Goal: Task Accomplishment & Management: Complete application form

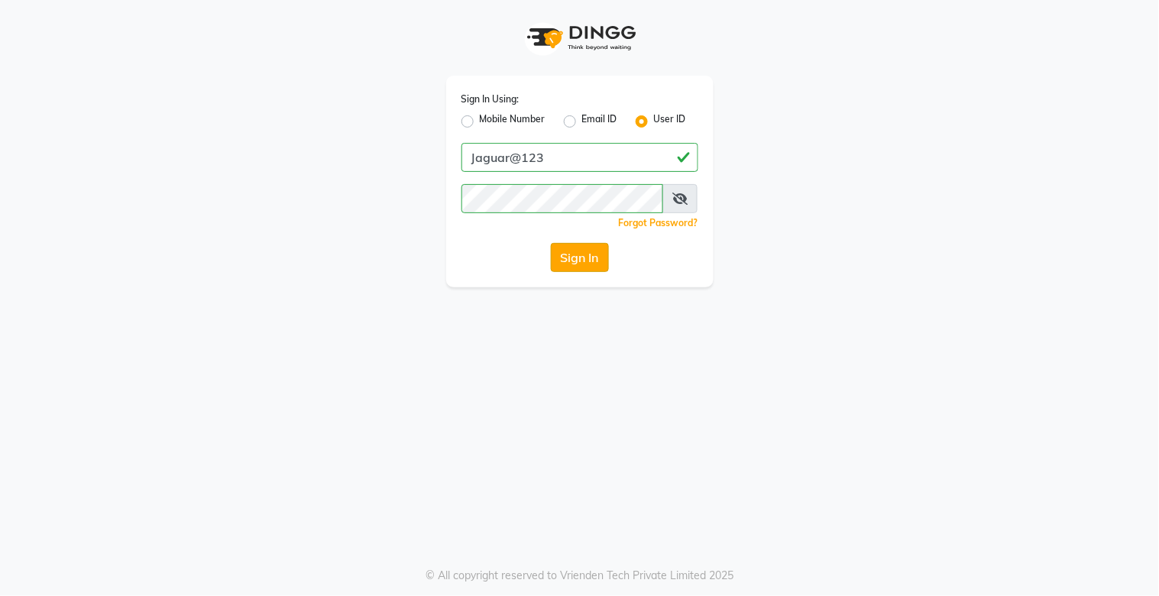
click at [571, 254] on button "Sign In" at bounding box center [580, 257] width 58 height 29
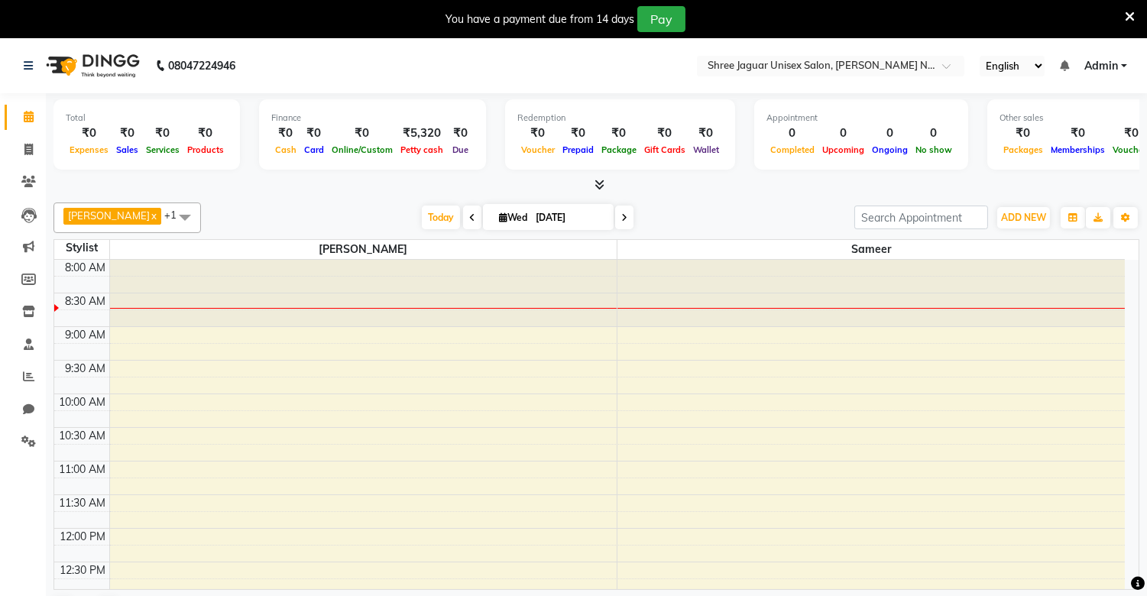
scroll to position [39, 0]
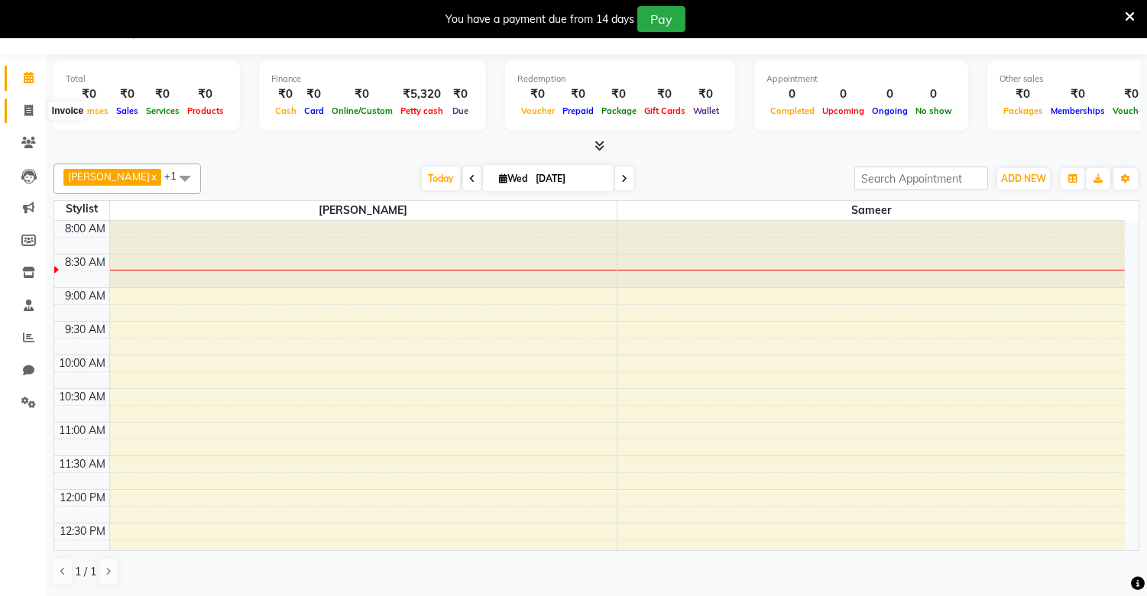
click at [25, 105] on icon at bounding box center [28, 110] width 8 height 11
select select "service"
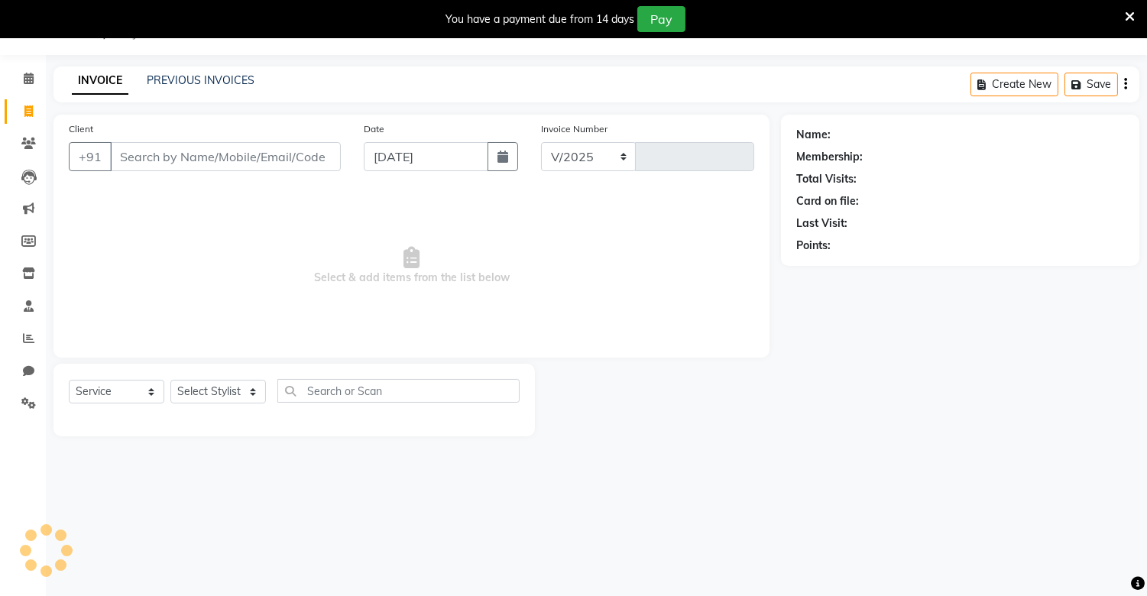
select select "8688"
type input "0202"
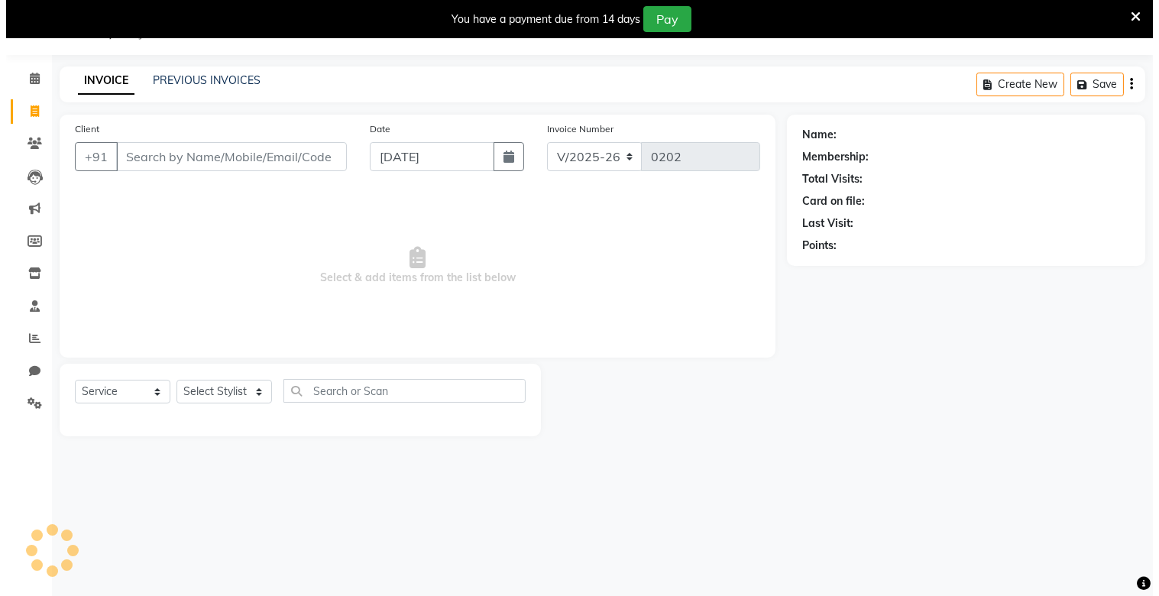
scroll to position [38, 0]
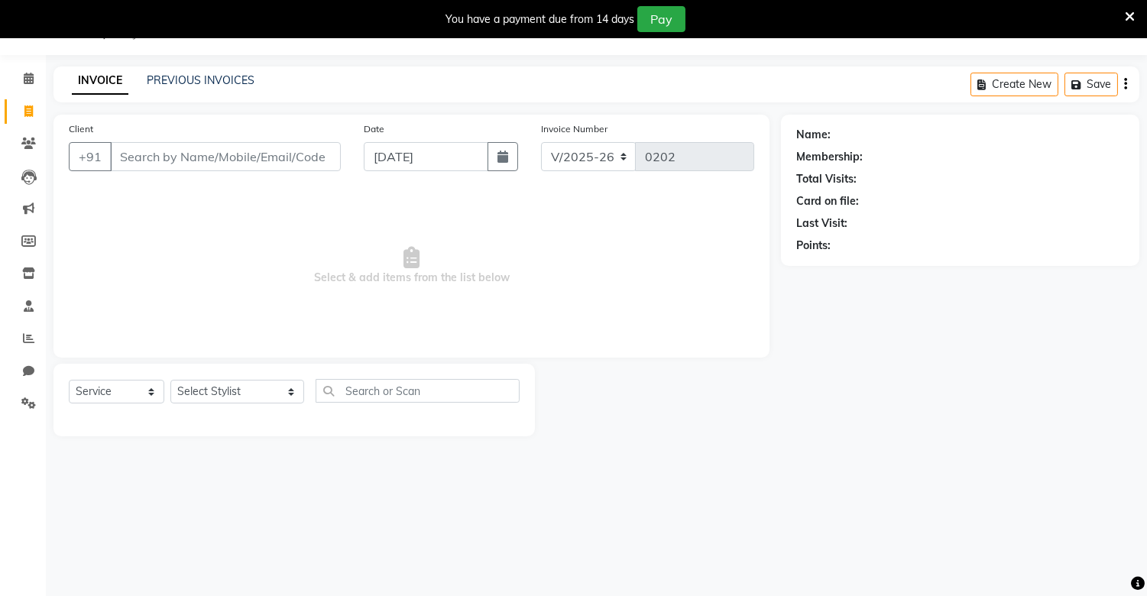
click at [141, 161] on input "Client" at bounding box center [225, 156] width 231 height 29
type input "9000007012"
click at [303, 158] on span "Add Client" at bounding box center [301, 156] width 60 height 15
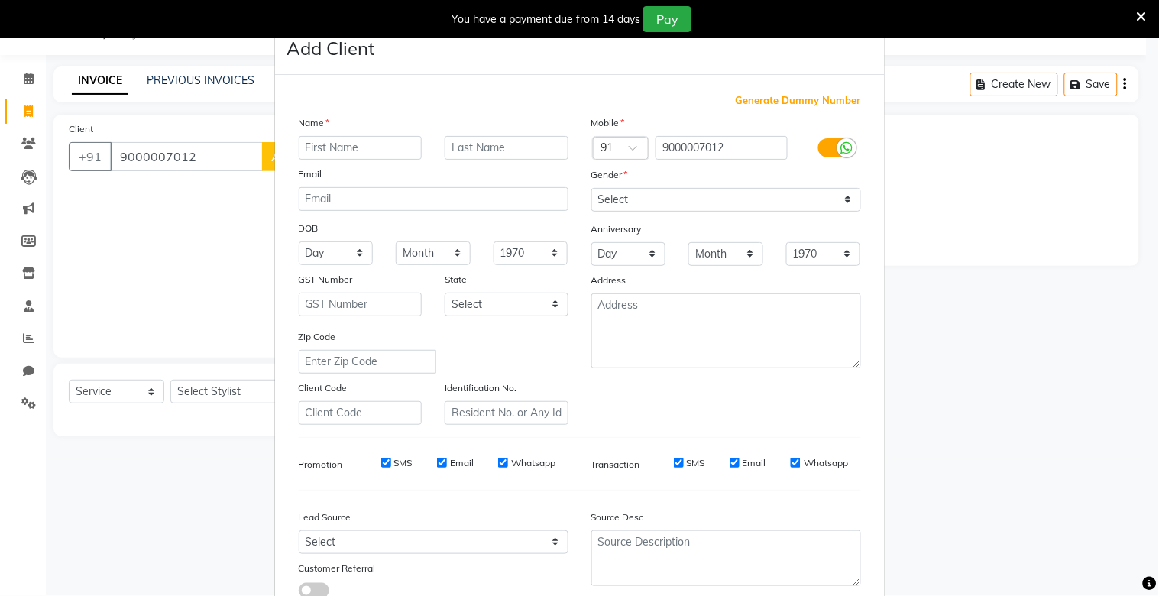
click at [307, 155] on input "text" at bounding box center [361, 148] width 124 height 24
type input "kornaka"
click at [476, 154] on input "text" at bounding box center [507, 148] width 124 height 24
type input "reddy"
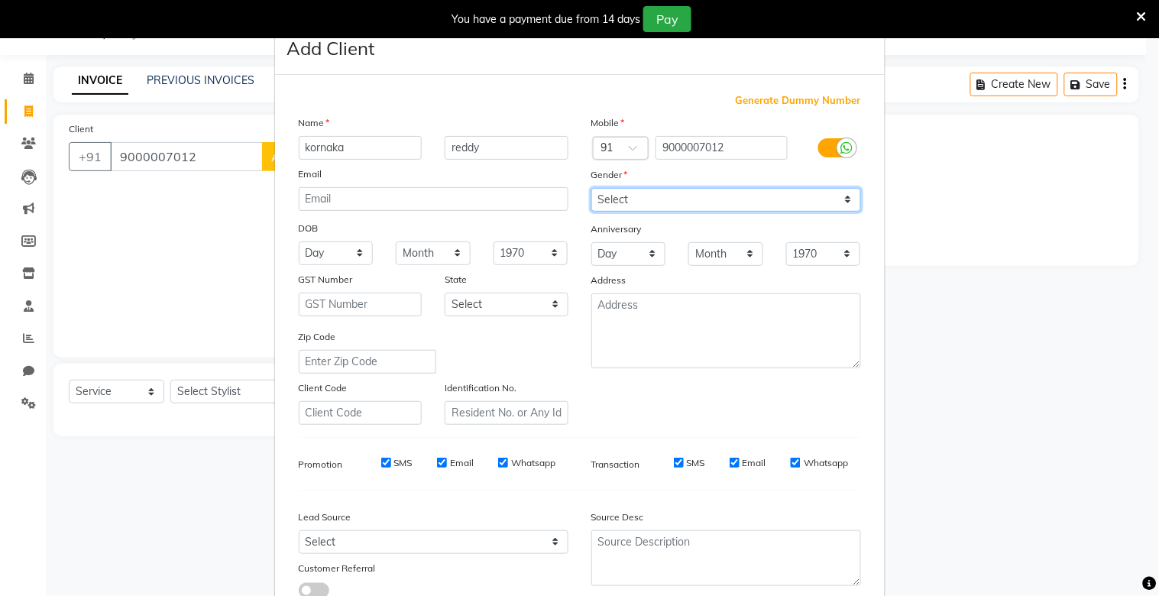
click at [688, 202] on select "Select [DEMOGRAPHIC_DATA] [DEMOGRAPHIC_DATA] Other Prefer Not To Say" at bounding box center [726, 200] width 270 height 24
select select "[DEMOGRAPHIC_DATA]"
click at [591, 188] on select "Select [DEMOGRAPHIC_DATA] [DEMOGRAPHIC_DATA] Other Prefer Not To Say" at bounding box center [726, 200] width 270 height 24
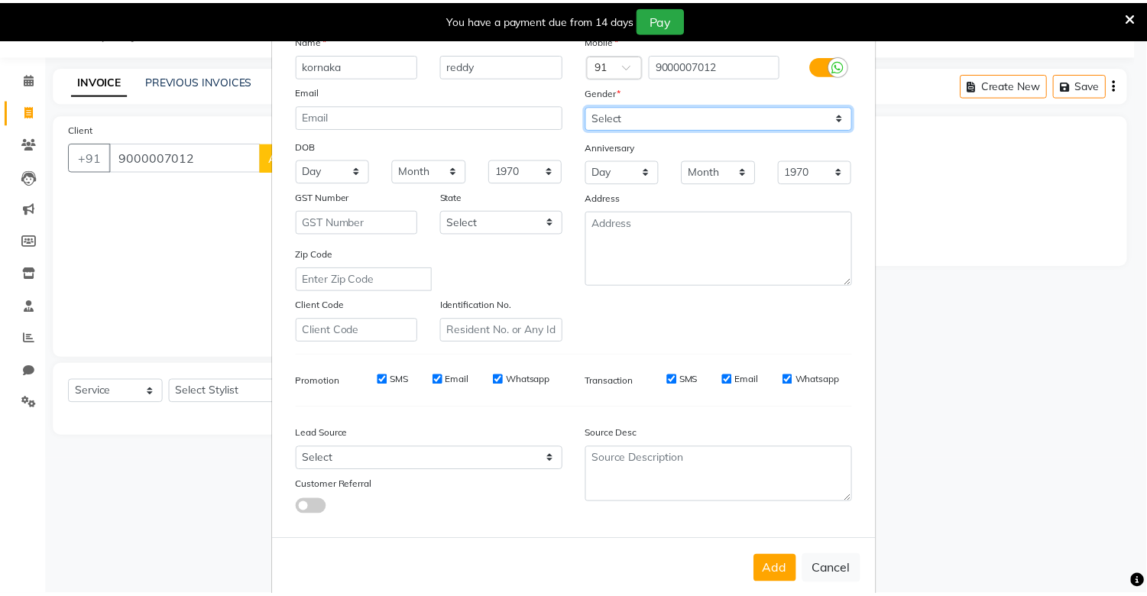
scroll to position [110, 0]
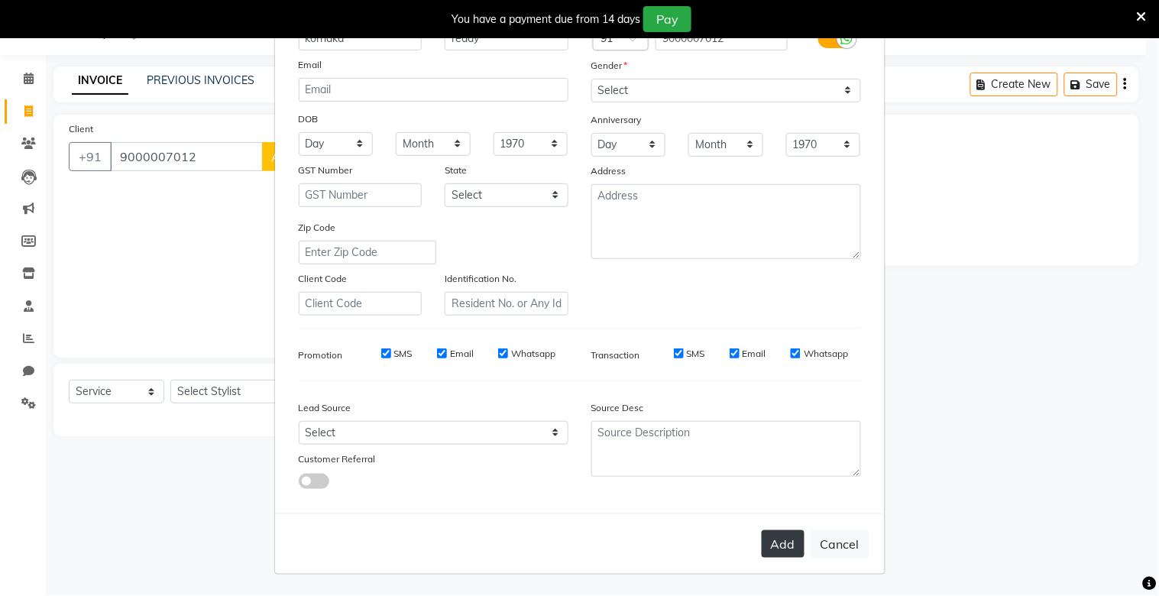
click at [765, 543] on button "Add" at bounding box center [783, 544] width 43 height 28
select select
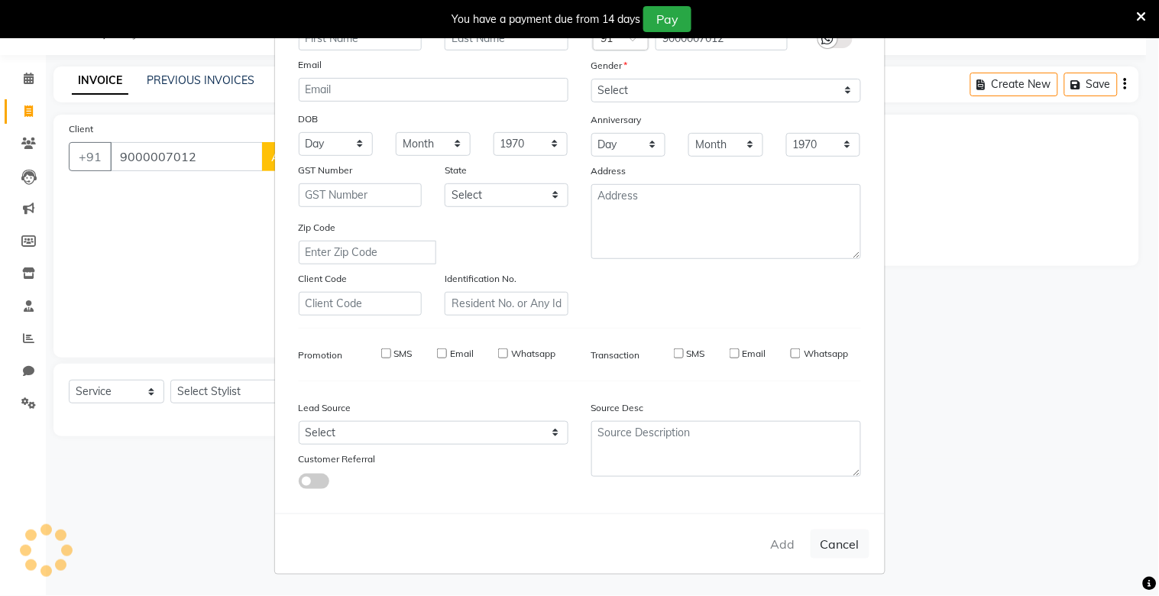
select select
checkbox input "false"
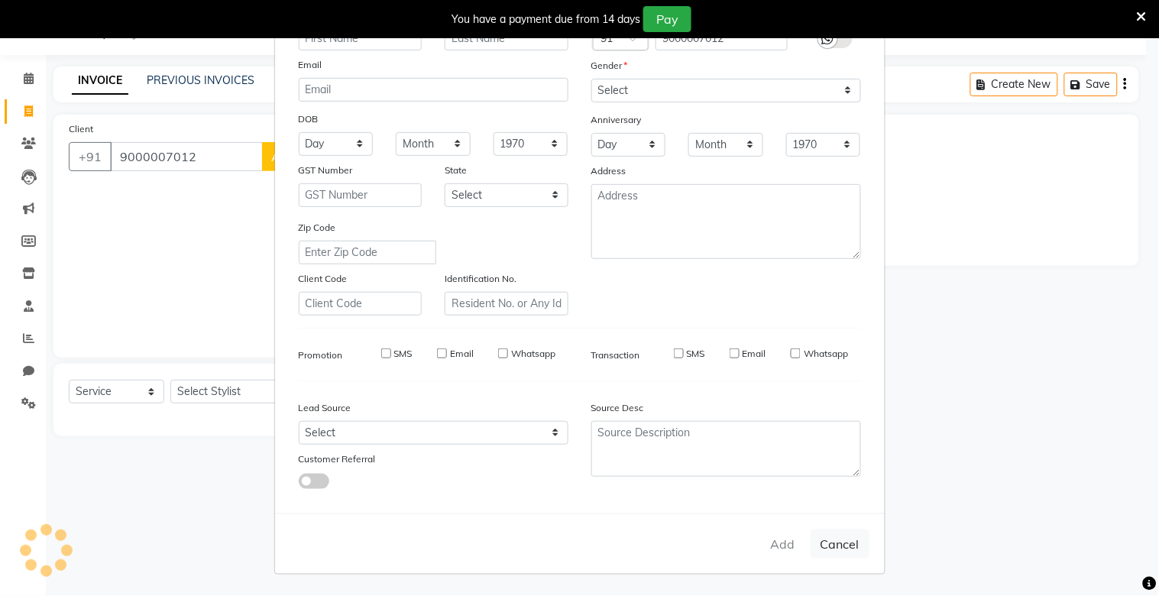
checkbox input "false"
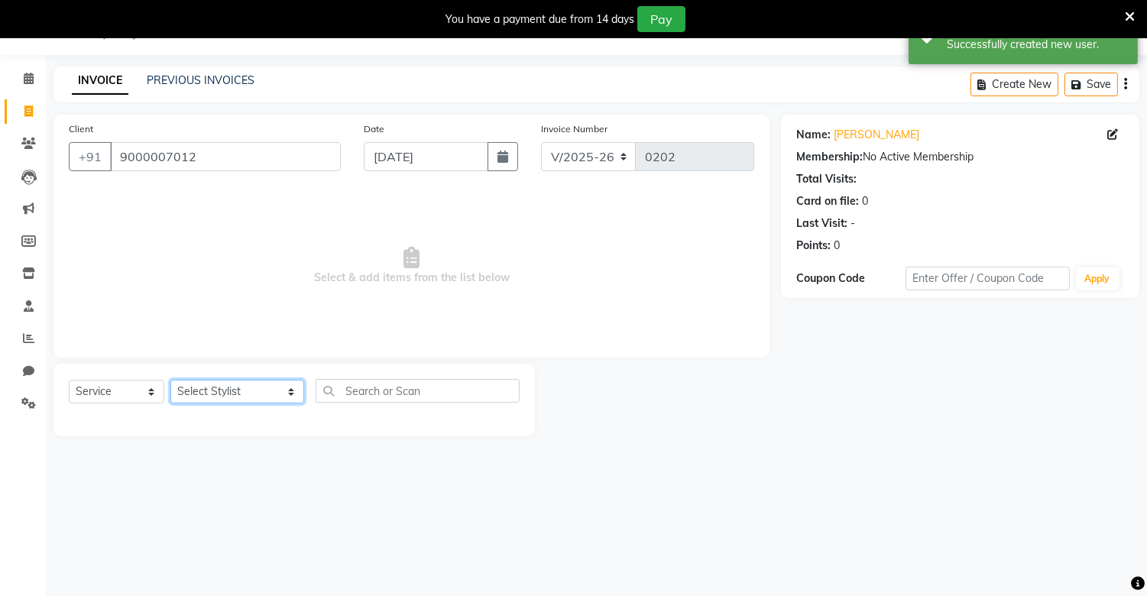
click at [246, 393] on select "Select Stylist alam [DEMOGRAPHIC_DATA] hair [PERSON_NAME] [DEMOGRAPHIC_DATA] ha…" at bounding box center [237, 392] width 134 height 24
select select "88619"
click at [170, 380] on select "Select Stylist alam [DEMOGRAPHIC_DATA] hair [PERSON_NAME] [DEMOGRAPHIC_DATA] ha…" at bounding box center [237, 392] width 134 height 24
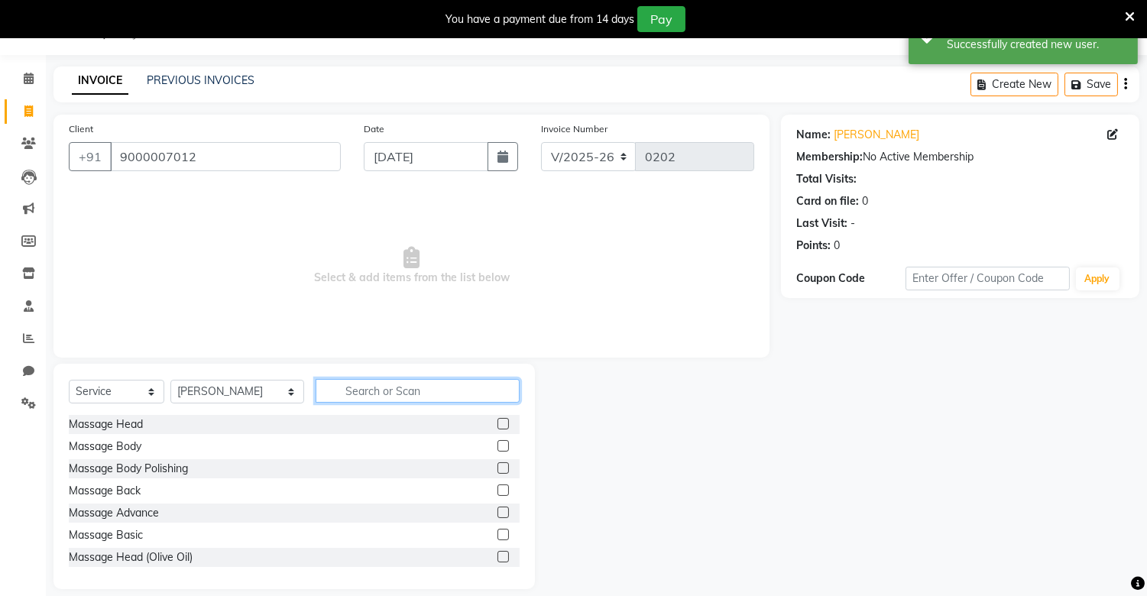
click at [332, 393] on input "text" at bounding box center [417, 391] width 203 height 24
type input "hai"
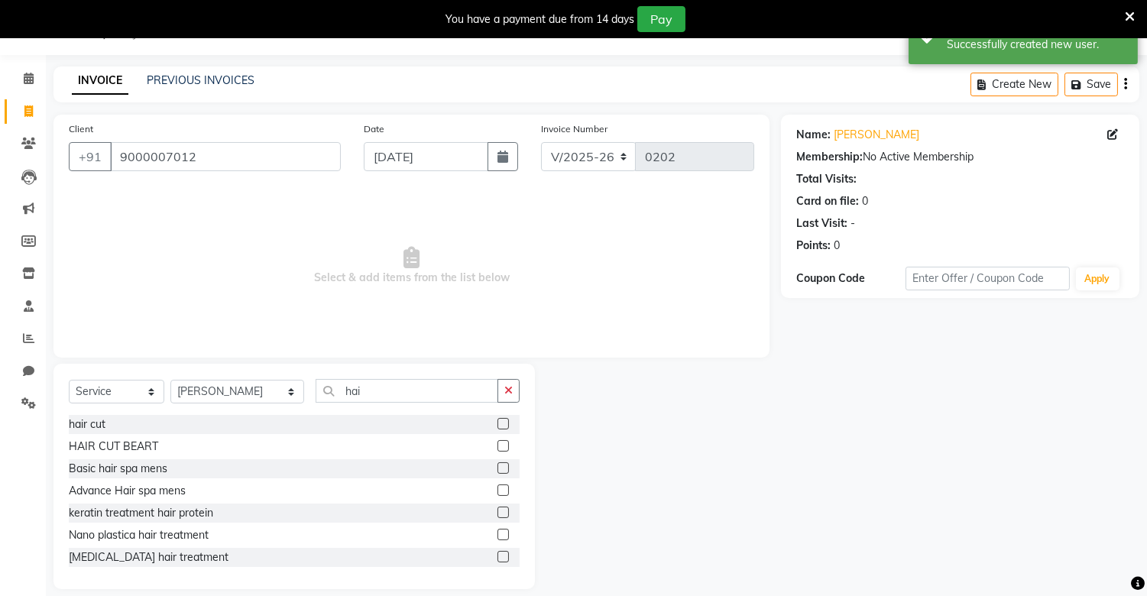
click at [497, 419] on label at bounding box center [502, 423] width 11 height 11
click at [497, 419] on input "checkbox" at bounding box center [502, 424] width 10 height 10
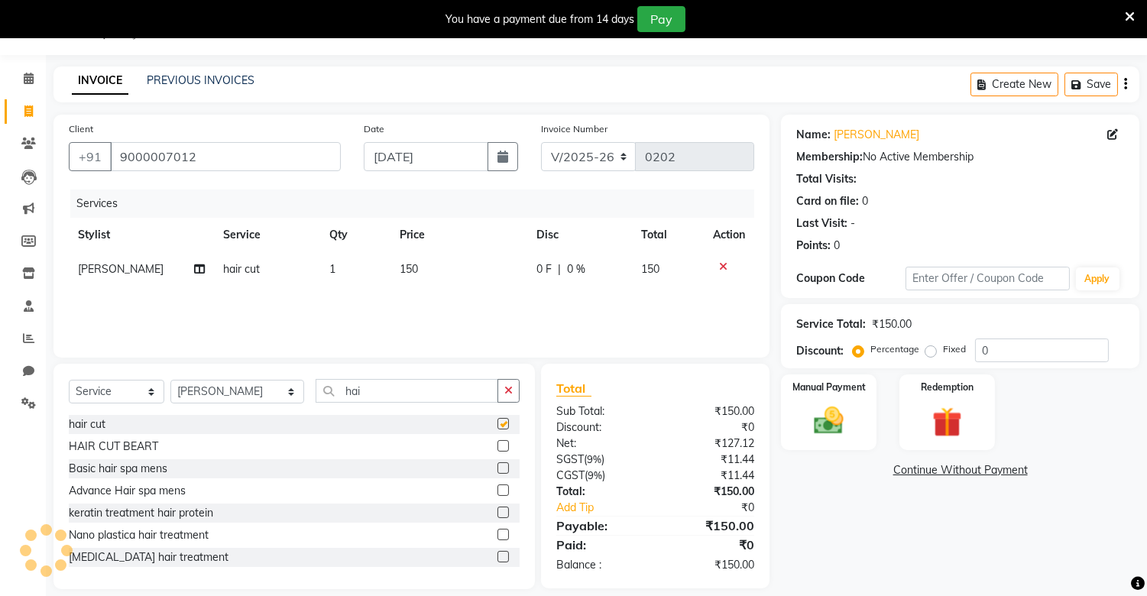
checkbox input "false"
click at [828, 406] on img at bounding box center [829, 421] width 50 height 36
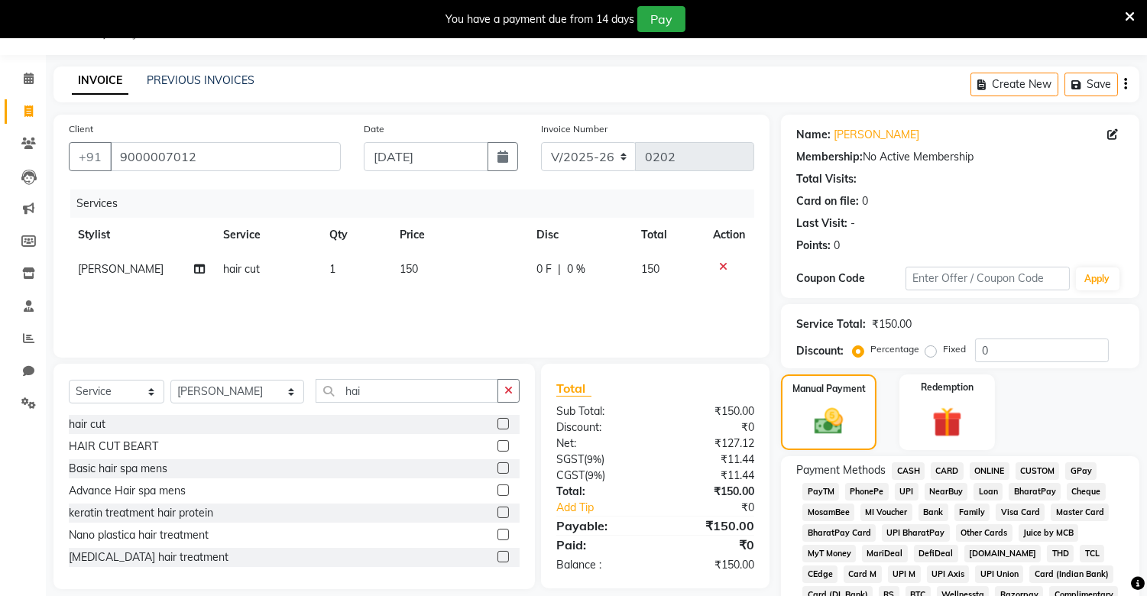
click at [866, 489] on span "PhonePe" at bounding box center [867, 492] width 44 height 18
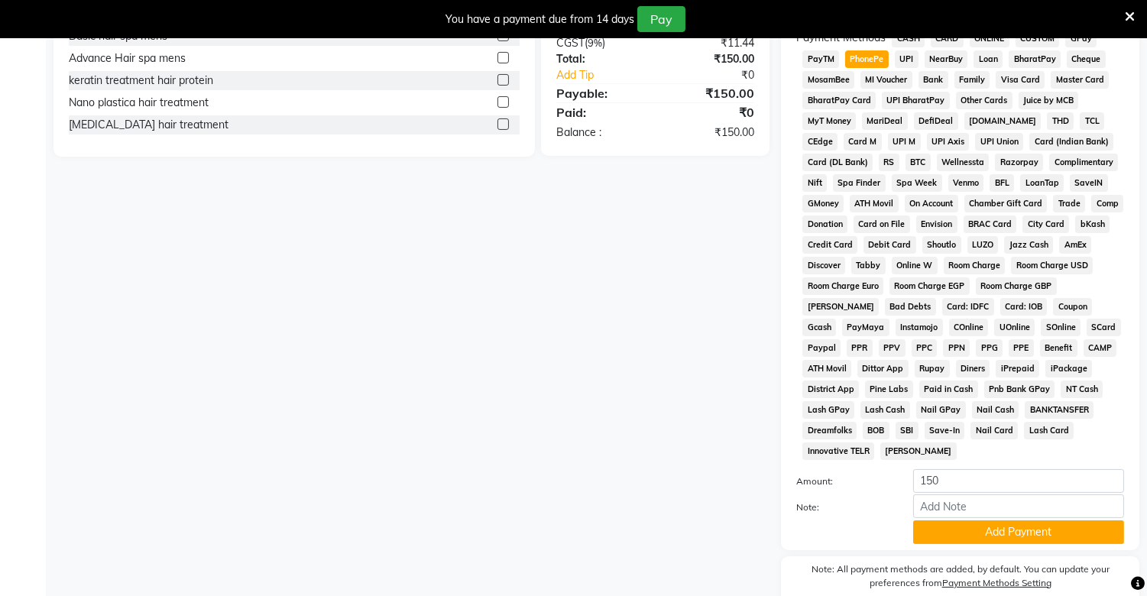
scroll to position [540, 0]
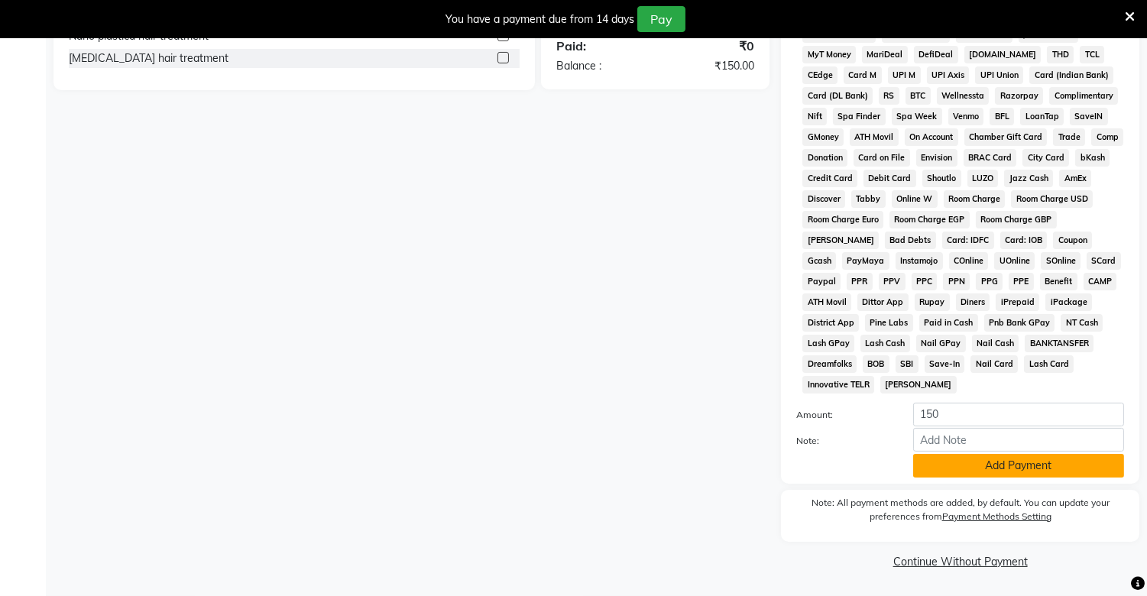
click at [1005, 464] on button "Add Payment" at bounding box center [1018, 466] width 211 height 24
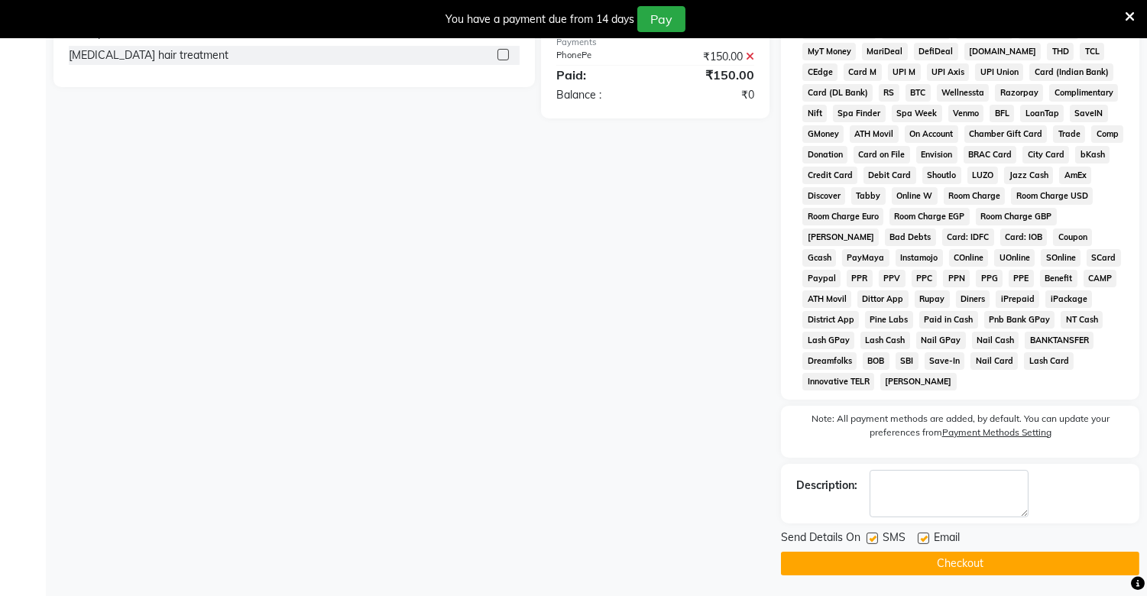
click at [946, 558] on button "Checkout" at bounding box center [960, 564] width 358 height 24
